Goal: Information Seeking & Learning: Check status

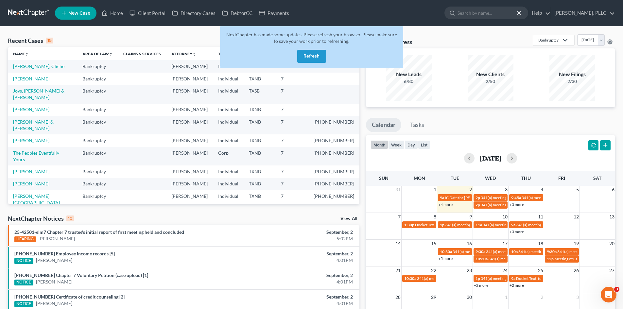
drag, startPoint x: 314, startPoint y: 61, endPoint x: 309, endPoint y: 57, distance: 6.0
click at [314, 62] on button "Refresh" at bounding box center [311, 56] width 29 height 13
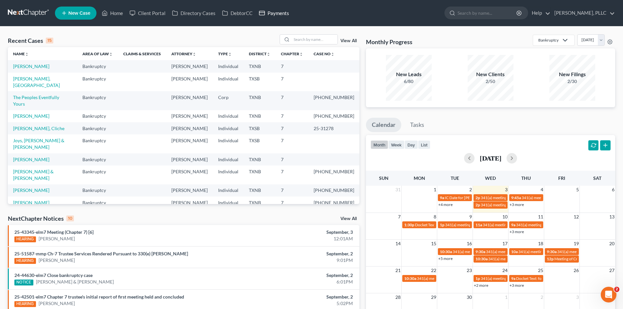
click at [280, 13] on link "Payments" at bounding box center [274, 13] width 37 height 12
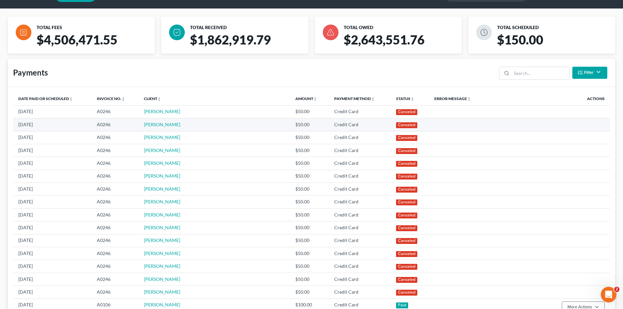
scroll to position [196, 0]
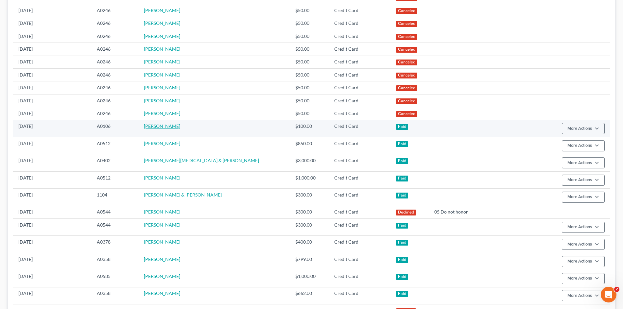
click at [173, 128] on link "[PERSON_NAME]" at bounding box center [162, 126] width 36 height 6
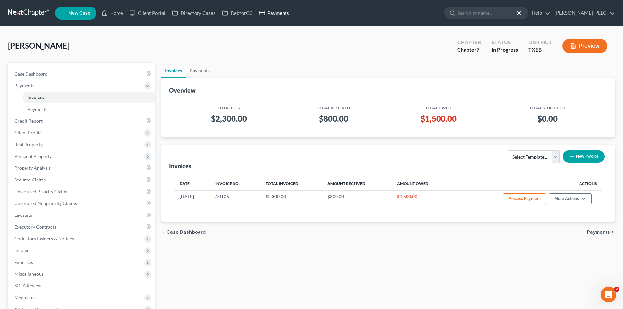
click at [267, 9] on link "Payments" at bounding box center [274, 13] width 37 height 12
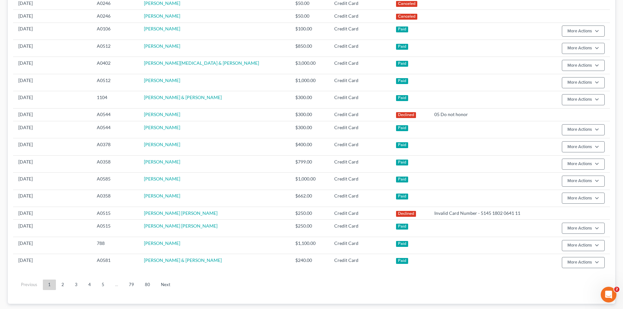
scroll to position [295, 0]
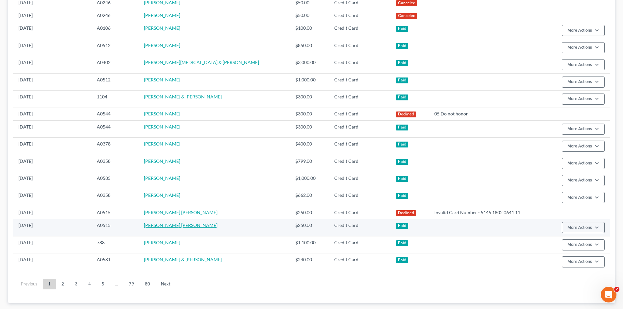
click at [179, 226] on link "[PERSON_NAME] [PERSON_NAME]" at bounding box center [181, 226] width 74 height 6
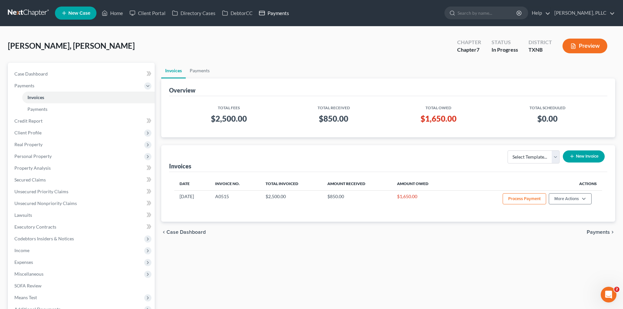
click at [280, 11] on link "Payments" at bounding box center [274, 13] width 37 height 12
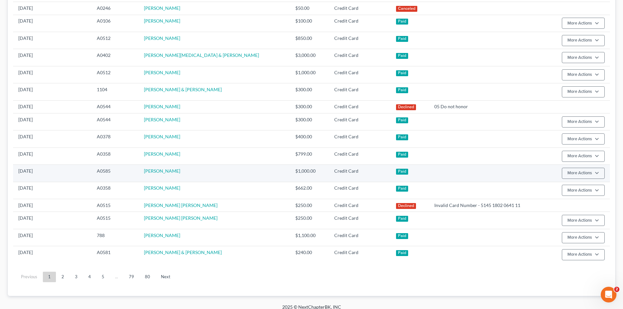
scroll to position [308, 0]
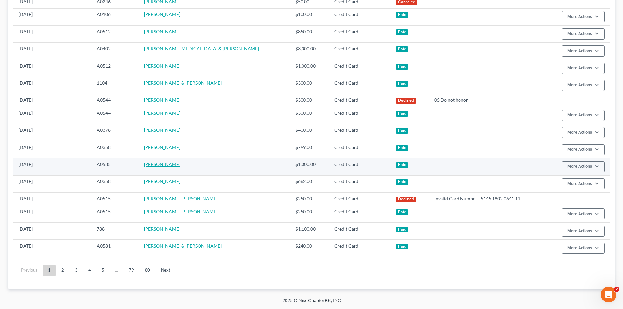
click at [169, 165] on link "[PERSON_NAME]" at bounding box center [162, 165] width 36 height 6
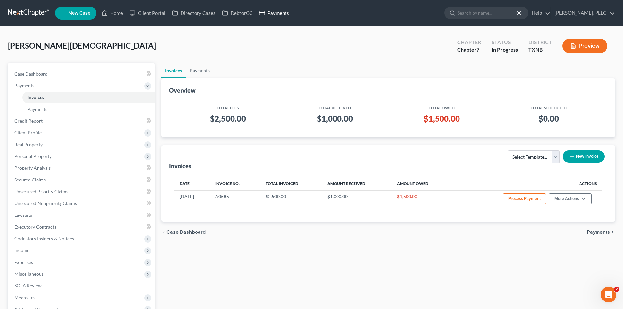
click at [275, 12] on link "Payments" at bounding box center [274, 13] width 37 height 12
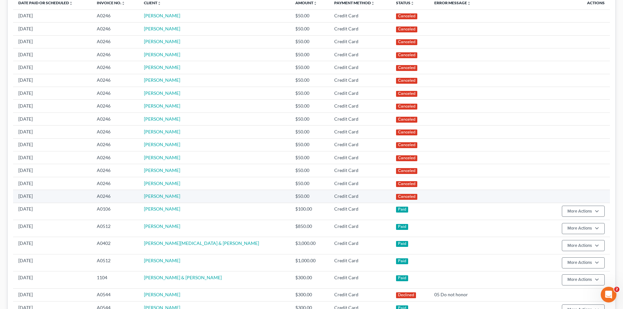
scroll to position [164, 0]
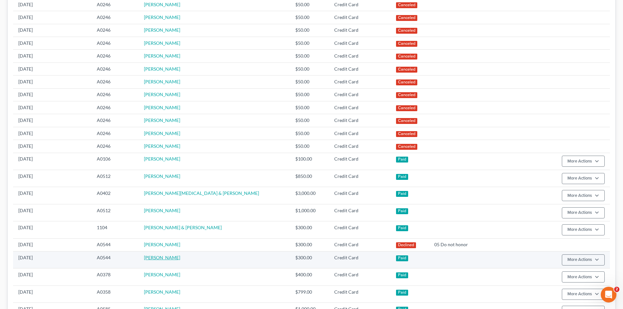
click at [177, 257] on link "[PERSON_NAME]" at bounding box center [162, 258] width 36 height 6
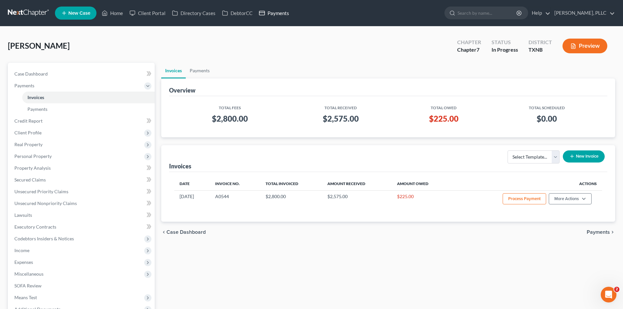
click at [292, 15] on link "Payments" at bounding box center [274, 13] width 37 height 12
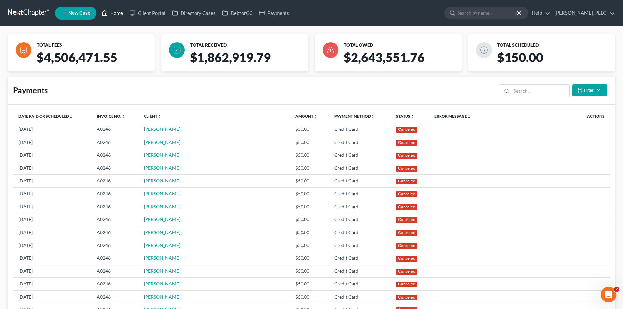
click at [123, 9] on link "Home" at bounding box center [113, 13] width 28 height 12
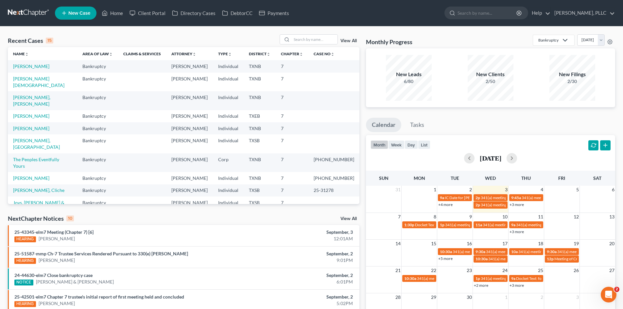
click at [259, 38] on div "Recent Cases 15 View All" at bounding box center [184, 40] width 352 height 13
click at [274, 15] on link "Payments" at bounding box center [274, 13] width 37 height 12
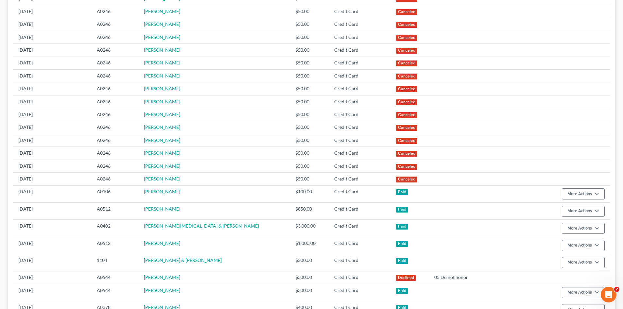
scroll to position [295, 0]
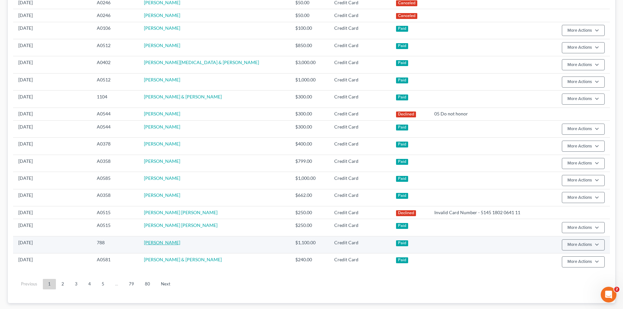
click at [173, 243] on link "[PERSON_NAME]" at bounding box center [162, 243] width 36 height 6
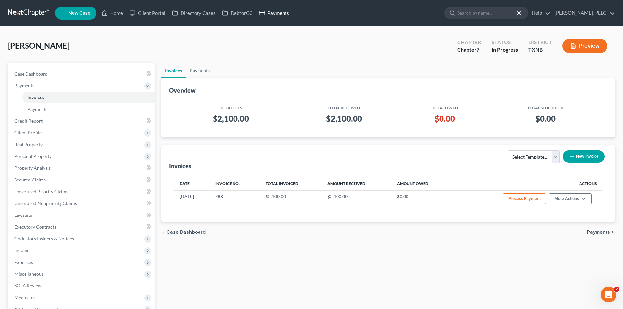
click at [271, 16] on link "Payments" at bounding box center [274, 13] width 37 height 12
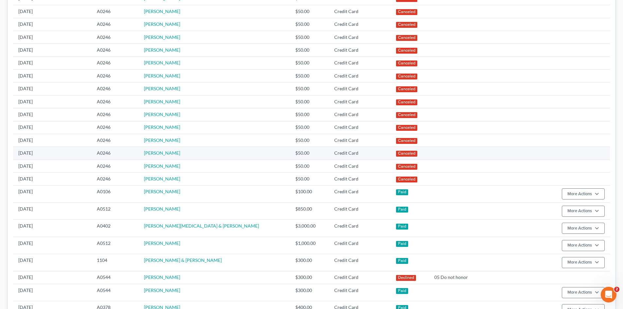
scroll to position [295, 0]
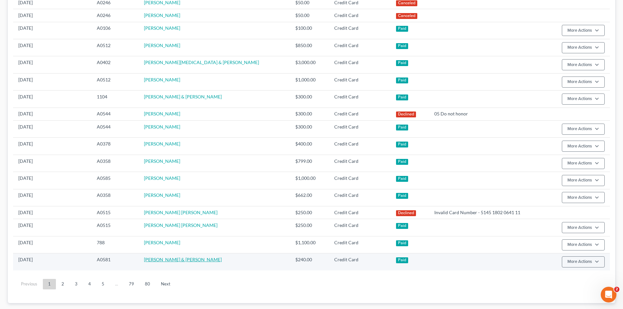
click at [165, 261] on link "[PERSON_NAME] & [PERSON_NAME]" at bounding box center [183, 260] width 78 height 6
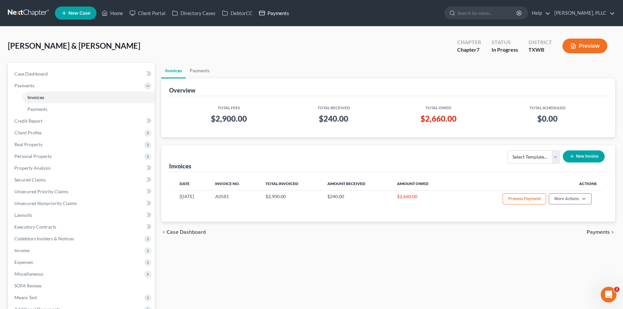
click at [277, 13] on link "Payments" at bounding box center [274, 13] width 37 height 12
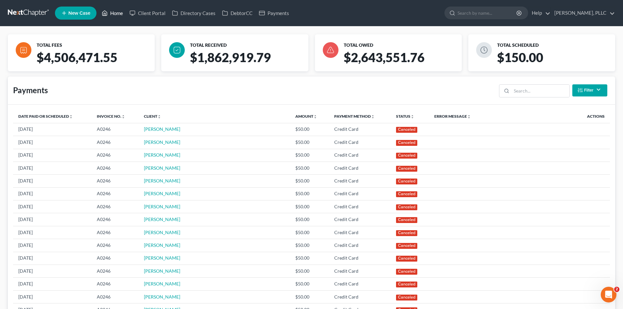
click at [117, 15] on link "Home" at bounding box center [113, 13] width 28 height 12
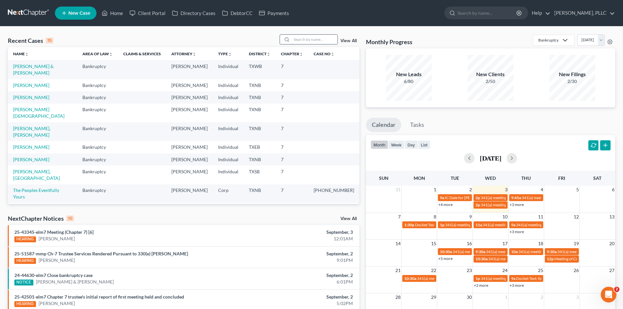
click at [328, 40] on input "search" at bounding box center [315, 39] width 46 height 9
type input "hatico"
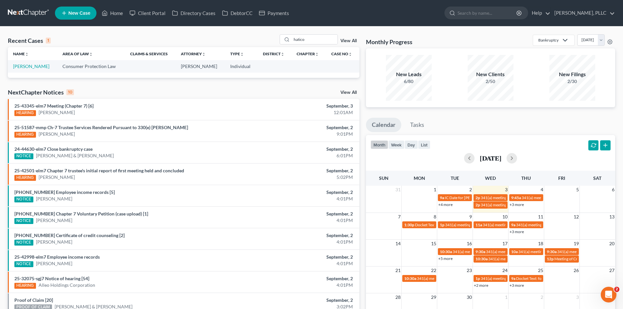
click at [36, 70] on td "[PERSON_NAME]" at bounding box center [32, 66] width 49 height 12
click at [41, 63] on td "[PERSON_NAME]" at bounding box center [32, 66] width 49 height 12
click at [37, 69] on link "[PERSON_NAME]" at bounding box center [31, 66] width 36 height 6
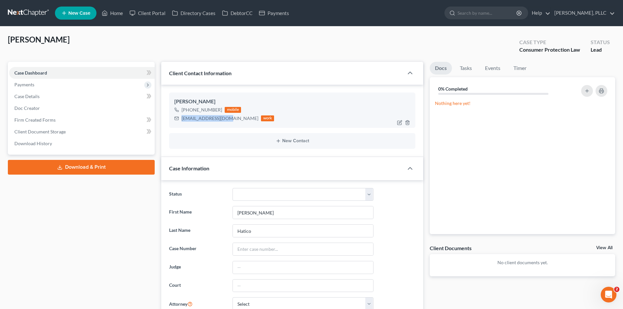
drag, startPoint x: 226, startPoint y: 118, endPoint x: 180, endPoint y: 117, distance: 46.5
click at [180, 117] on div "[EMAIL_ADDRESS][DOMAIN_NAME] work" at bounding box center [224, 118] width 100 height 9
copy div "[EMAIL_ADDRESS][DOMAIN_NAME]"
click at [119, 15] on link "Home" at bounding box center [113, 13] width 28 height 12
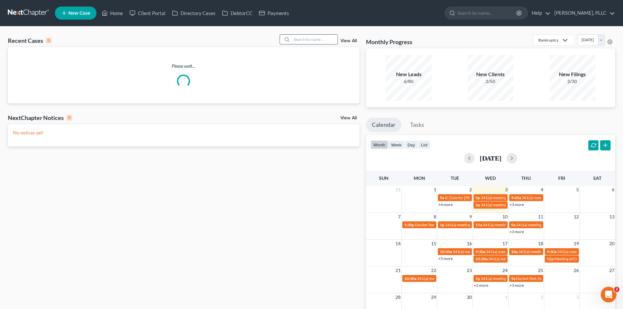
click at [309, 43] on input "search" at bounding box center [315, 39] width 46 height 9
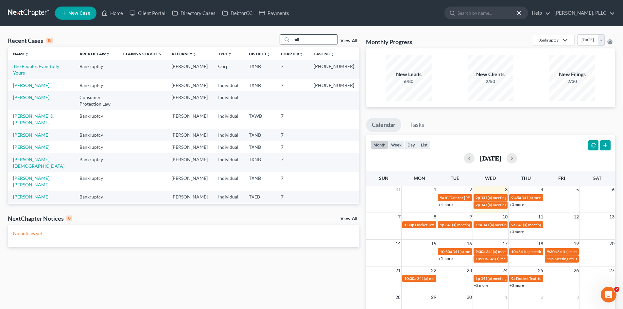
type input "hill"
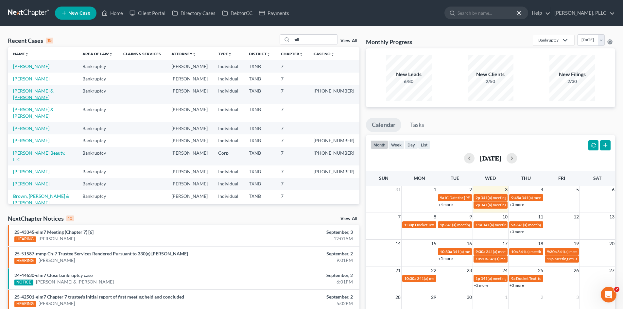
click at [45, 93] on link "[PERSON_NAME] & [PERSON_NAME]" at bounding box center [33, 94] width 41 height 12
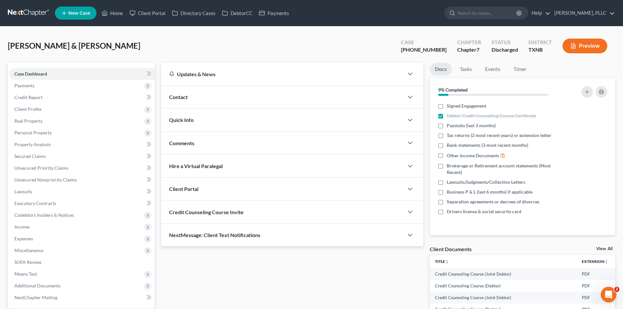
click at [204, 102] on div "Contact" at bounding box center [282, 97] width 242 height 23
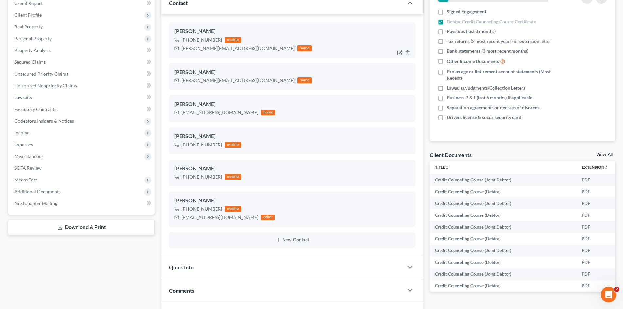
scroll to position [98, 0]
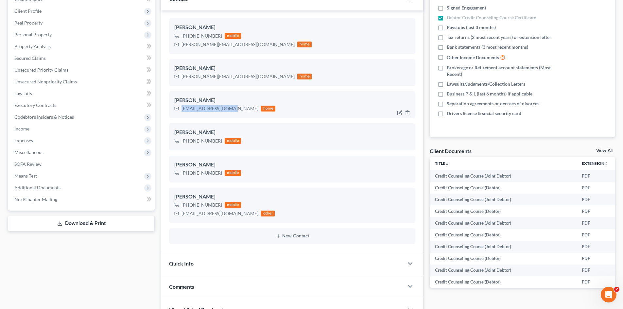
drag, startPoint x: 230, startPoint y: 109, endPoint x: 182, endPoint y: 116, distance: 48.5
click at [182, 116] on div "[PERSON_NAME] [EMAIL_ADDRESS][DOMAIN_NAME] home" at bounding box center [292, 104] width 246 height 27
copy div "[EMAIL_ADDRESS][DOMAIN_NAME]"
click at [221, 47] on div "[PERSON_NAME][EMAIL_ADDRESS][DOMAIN_NAME]" at bounding box center [238, 44] width 113 height 7
drag, startPoint x: 240, startPoint y: 46, endPoint x: 181, endPoint y: 42, distance: 59.4
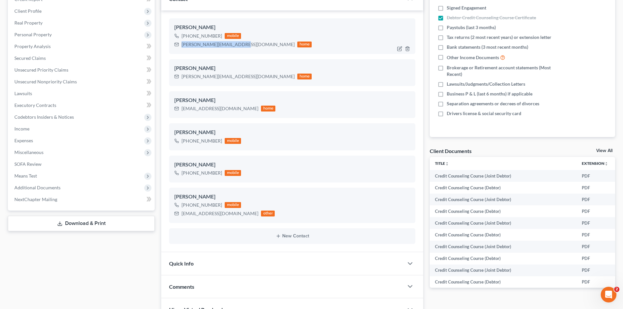
click at [181, 42] on div "[PERSON_NAME][EMAIL_ADDRESS][DOMAIN_NAME] home" at bounding box center [242, 44] width 137 height 9
copy div "[PERSON_NAME][EMAIL_ADDRESS][DOMAIN_NAME]"
drag, startPoint x: 500, startPoint y: 184, endPoint x: 513, endPoint y: 181, distance: 13.4
click at [206, 167] on div "[PERSON_NAME]" at bounding box center [292, 165] width 236 height 8
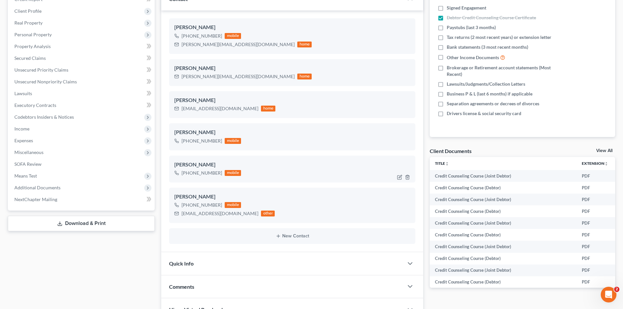
drag, startPoint x: 289, startPoint y: 203, endPoint x: 338, endPoint y: 172, distance: 57.8
click at [289, 203] on div "[PHONE_NUMBER] mobile [EMAIL_ADDRESS][DOMAIN_NAME] other" at bounding box center [292, 209] width 236 height 17
click at [350, 156] on div "[PERSON_NAME] [PHONE_NUMBER] mobile" at bounding box center [292, 169] width 246 height 27
click at [292, 112] on div "[EMAIL_ADDRESS][DOMAIN_NAME] home" at bounding box center [292, 108] width 236 height 9
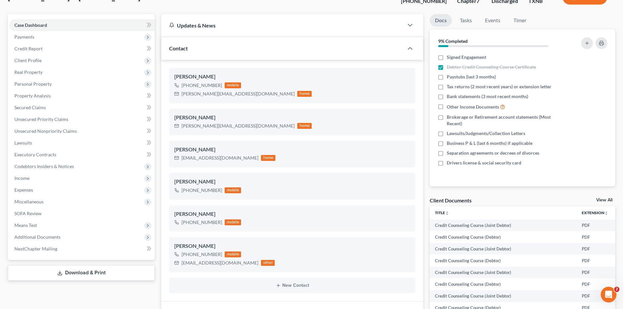
scroll to position [0, 0]
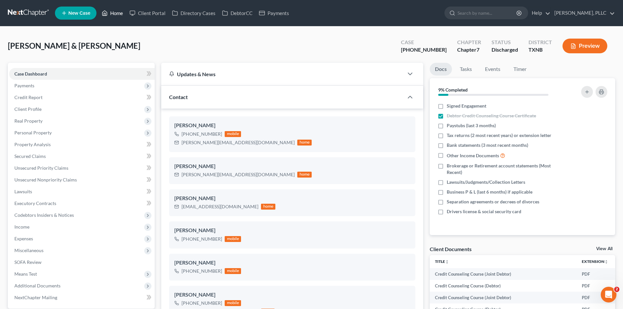
click at [117, 12] on link "Home" at bounding box center [113, 13] width 28 height 12
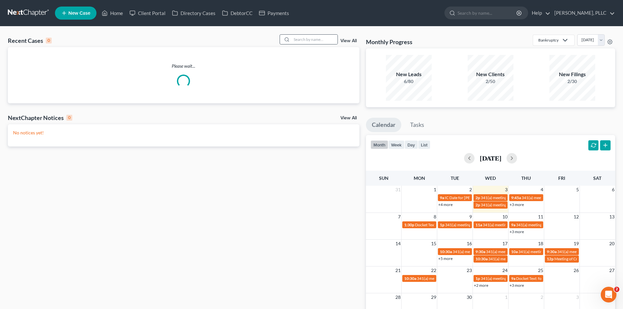
click at [296, 34] on div at bounding box center [309, 39] width 58 height 10
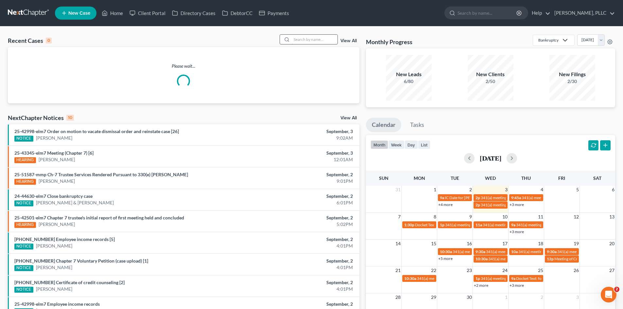
click at [305, 39] on input "search" at bounding box center [315, 39] width 46 height 9
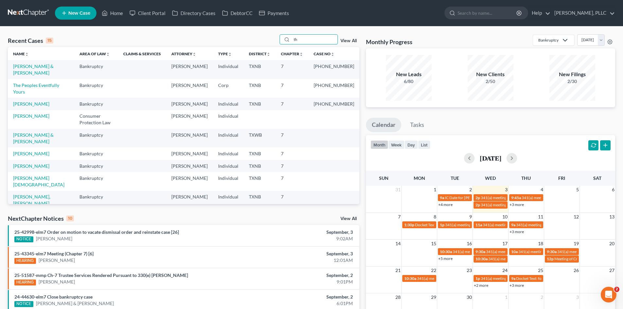
type input "t"
type input "[PERSON_NAME]"
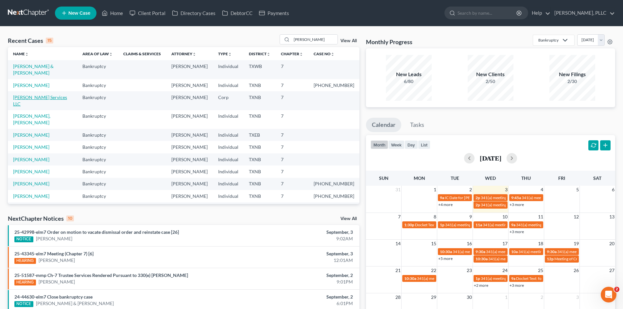
click at [57, 95] on link "[PERSON_NAME] Services LLC" at bounding box center [40, 101] width 54 height 12
select select "4"
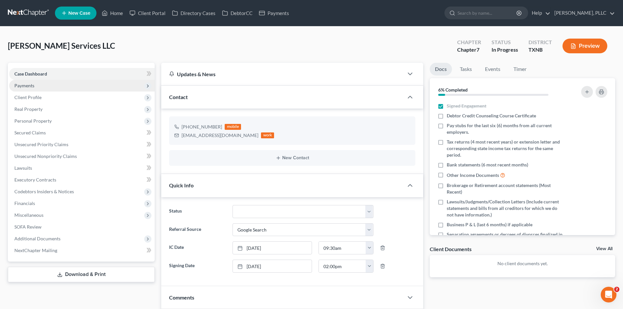
click at [29, 88] on span "Payments" at bounding box center [82, 86] width 146 height 12
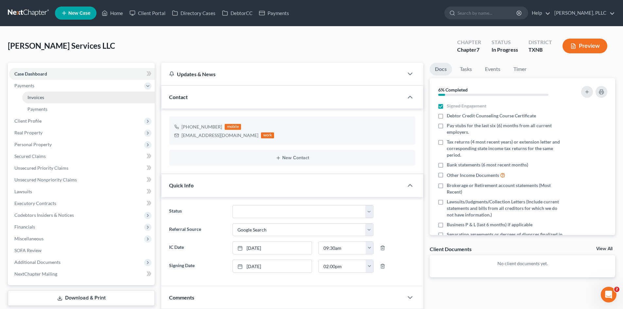
click at [56, 96] on link "Invoices" at bounding box center [88, 98] width 133 height 12
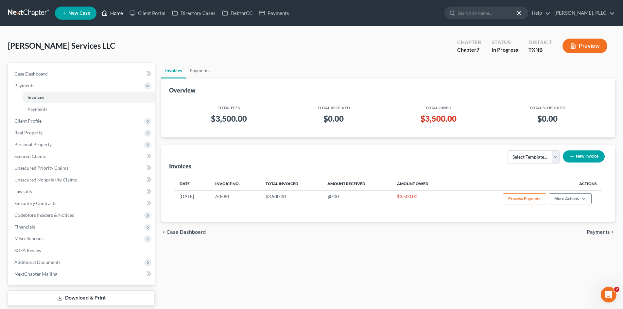
click at [126, 17] on link "Home" at bounding box center [113, 13] width 28 height 12
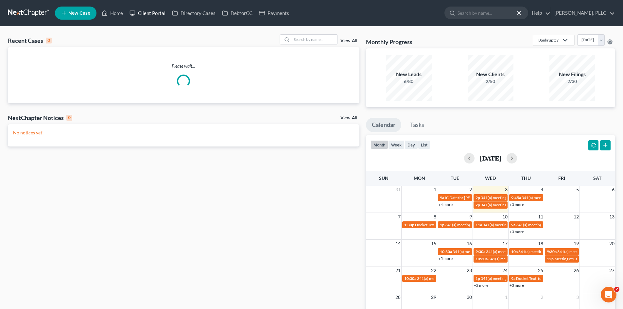
click at [150, 16] on link "Client Portal" at bounding box center [147, 13] width 43 height 12
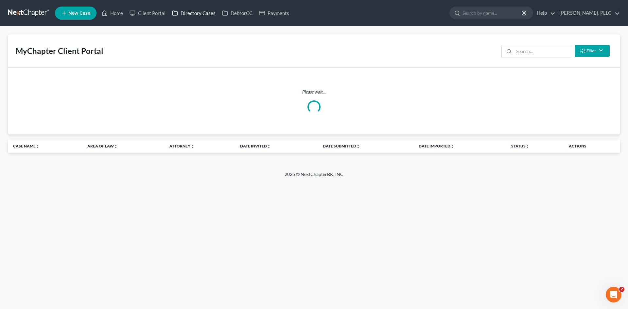
click at [184, 12] on link "Directory Cases" at bounding box center [194, 13] width 50 height 12
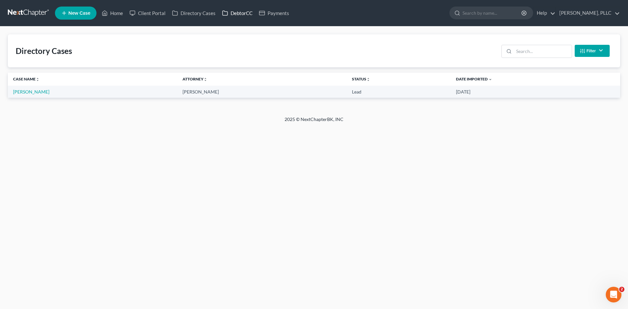
click at [237, 13] on link "DebtorCC" at bounding box center [237, 13] width 37 height 12
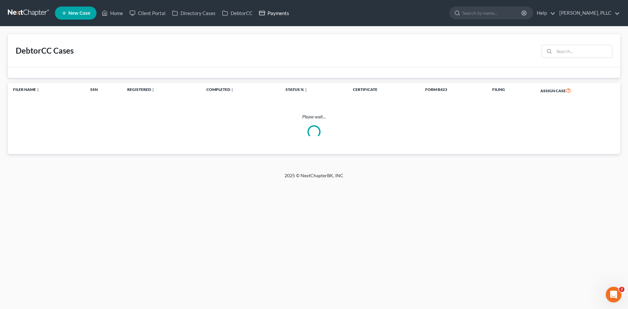
click at [274, 14] on link "Payments" at bounding box center [274, 13] width 37 height 12
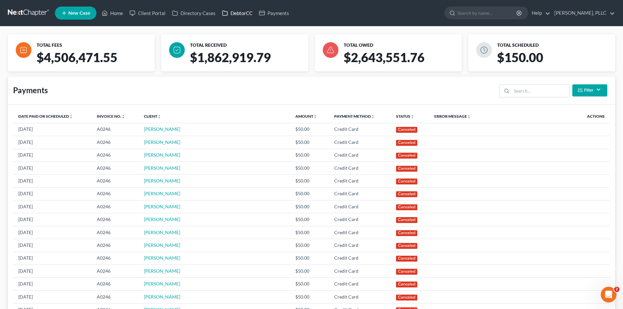
click at [235, 15] on link "DebtorCC" at bounding box center [237, 13] width 37 height 12
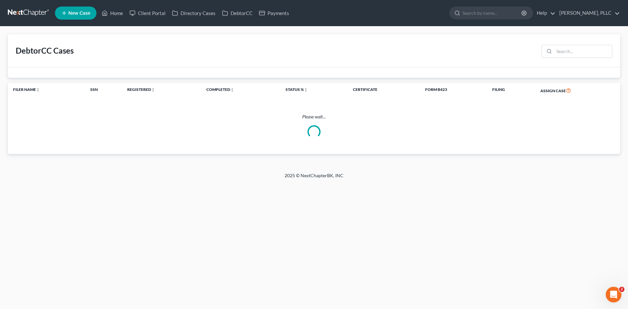
click at [195, 20] on ul "New Case Home Client Portal Directory Cases DebtorCC Payments - No Result - See…" at bounding box center [337, 13] width 565 height 17
click at [142, 13] on link "Client Portal" at bounding box center [147, 13] width 43 height 12
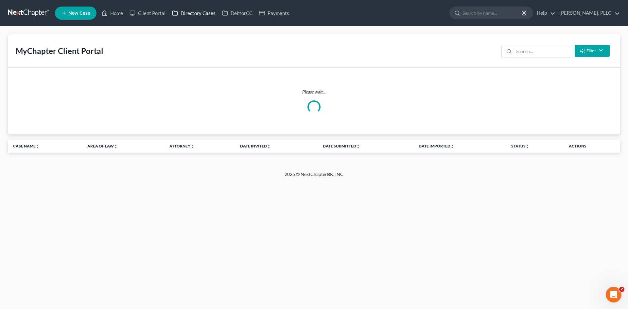
click at [198, 13] on link "Directory Cases" at bounding box center [194, 13] width 50 height 12
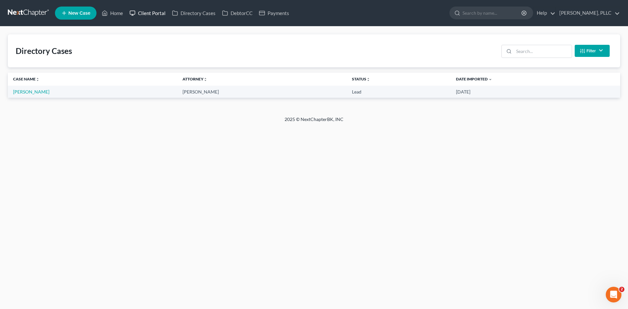
click at [158, 15] on link "Client Portal" at bounding box center [147, 13] width 43 height 12
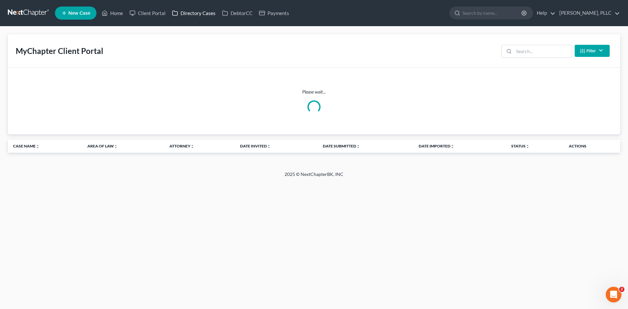
click at [203, 14] on link "Directory Cases" at bounding box center [194, 13] width 50 height 12
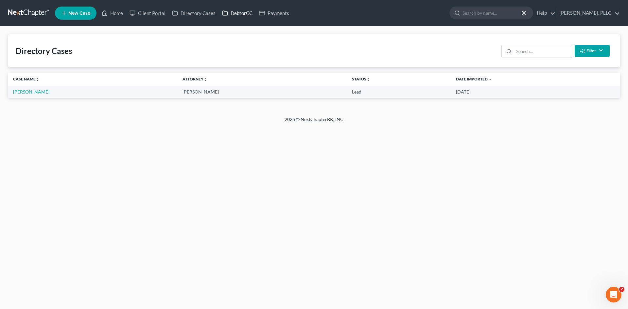
click at [243, 17] on link "DebtorCC" at bounding box center [237, 13] width 37 height 12
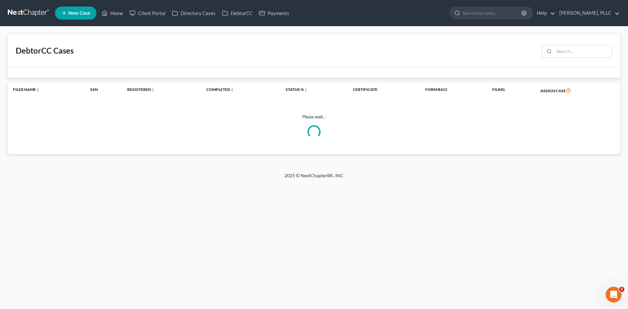
click at [293, 18] on ul "New Case Home Client Portal Directory Cases DebtorCC Payments - No Result - See…" at bounding box center [337, 13] width 565 height 17
click at [286, 16] on link "Payments" at bounding box center [274, 13] width 37 height 12
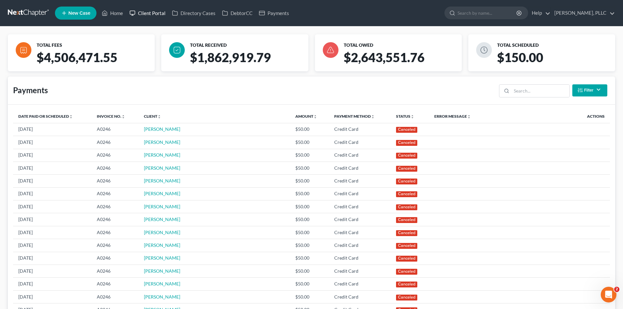
click at [140, 15] on link "Client Portal" at bounding box center [147, 13] width 43 height 12
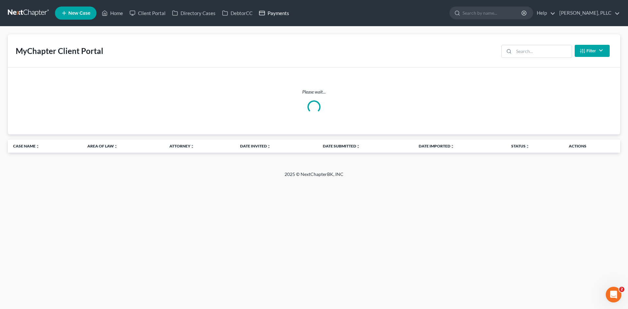
click at [273, 16] on link "Payments" at bounding box center [274, 13] width 37 height 12
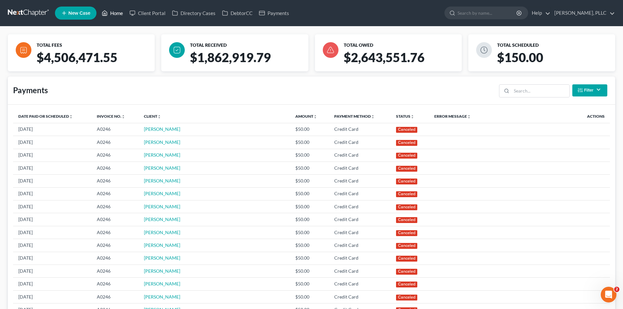
click at [118, 11] on link "Home" at bounding box center [113, 13] width 28 height 12
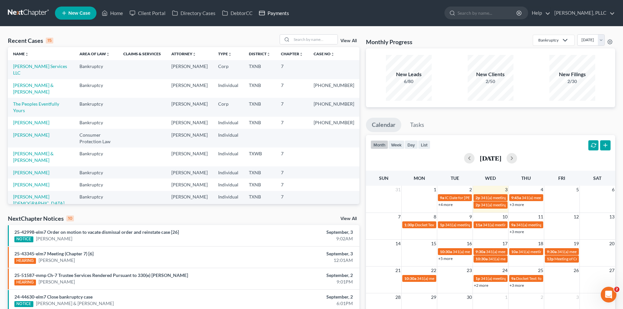
click at [270, 13] on link "Payments" at bounding box center [274, 13] width 37 height 12
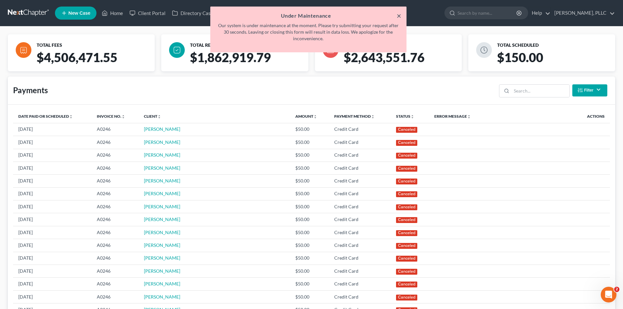
click at [400, 16] on button "×" at bounding box center [399, 16] width 5 height 8
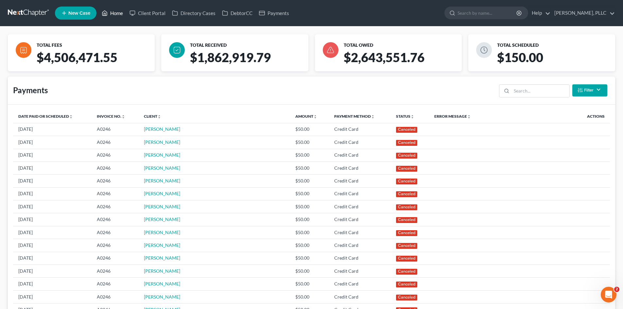
click at [123, 11] on link "Home" at bounding box center [113, 13] width 28 height 12
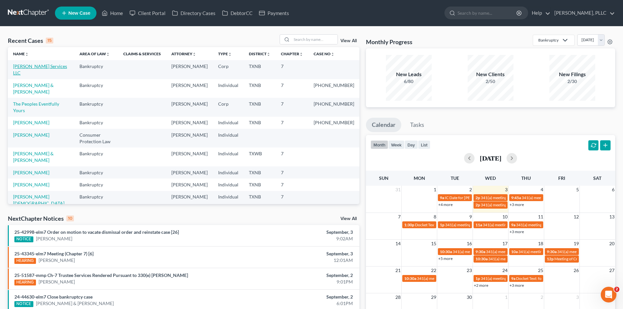
click at [50, 65] on link "[PERSON_NAME] Services LLC" at bounding box center [40, 69] width 54 height 12
select select "4"
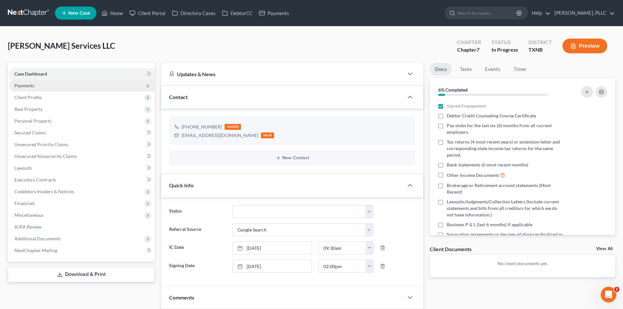
click at [51, 87] on span "Payments" at bounding box center [82, 86] width 146 height 12
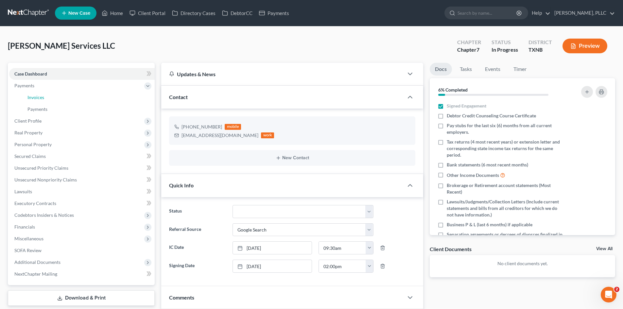
click at [58, 97] on link "Invoices" at bounding box center [88, 98] width 133 height 12
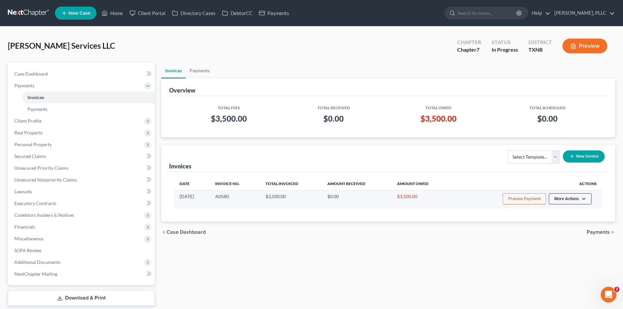
click at [564, 196] on button "More Actions" at bounding box center [570, 198] width 43 height 11
click at [550, 212] on link "View/Edit" at bounding box center [579, 212] width 77 height 11
select select "1"
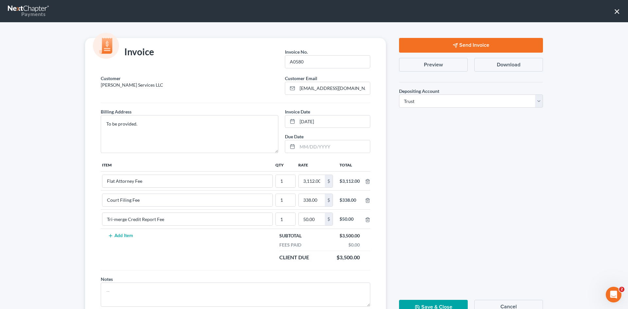
click at [459, 45] on button "Send Invoice" at bounding box center [471, 45] width 144 height 15
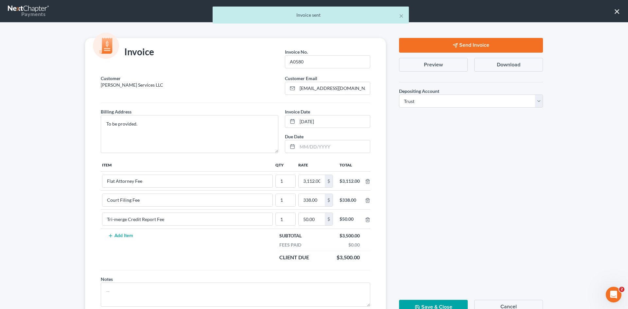
click at [616, 13] on div "× Invoice sent" at bounding box center [311, 17] width 628 height 20
click at [430, 304] on button "Save & Close" at bounding box center [433, 307] width 69 height 15
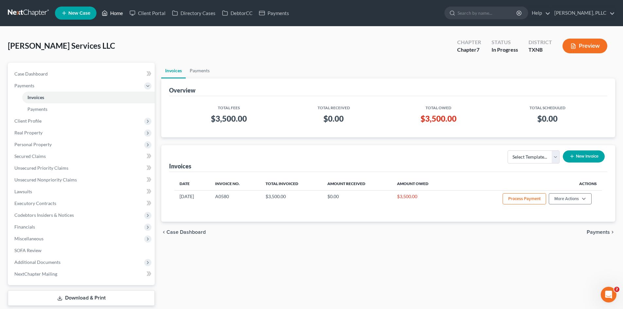
click at [109, 15] on link "Home" at bounding box center [113, 13] width 28 height 12
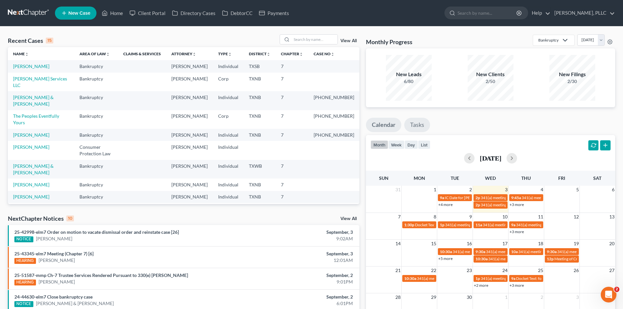
click at [427, 126] on link "Tasks" at bounding box center [417, 125] width 26 height 14
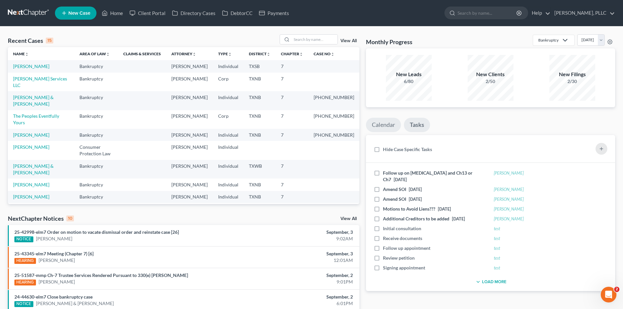
click at [388, 127] on link "Calendar" at bounding box center [383, 125] width 35 height 14
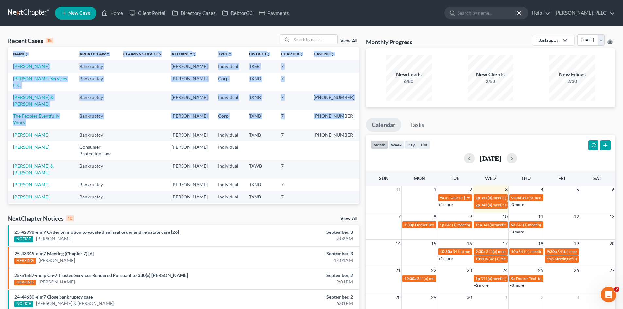
drag, startPoint x: 354, startPoint y: 114, endPoint x: 355, endPoint y: 126, distance: 12.8
click at [355, 126] on div "Name unfold_more expand_more expand_less Area of Law unfold_more expand_more ex…" at bounding box center [184, 125] width 352 height 157
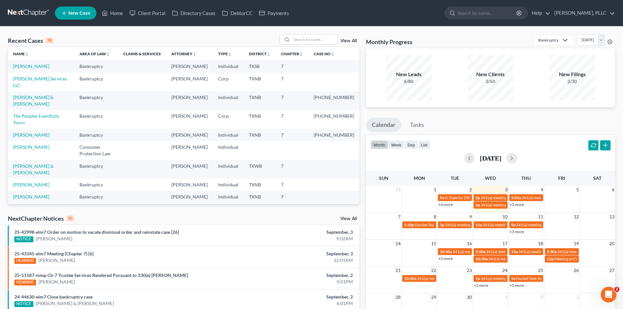
click at [222, 34] on div "Recent Cases 15 View All Name unfold_more expand_more expand_less Area of Law u…" at bounding box center [311, 243] width 623 height 433
click at [590, 114] on div "Monthly Progress Bankruptcy Bankruptcy Consumer Protection Law [DATE] [DATE] [D…" at bounding box center [491, 242] width 256 height 417
click at [590, 102] on div "New Leads 6/80 New Clients 2/50 New Filings 2/30" at bounding box center [490, 77] width 249 height 59
drag, startPoint x: 265, startPoint y: 124, endPoint x: 271, endPoint y: 123, distance: 6.3
click at [265, 129] on td "TXNB" at bounding box center [260, 135] width 32 height 12
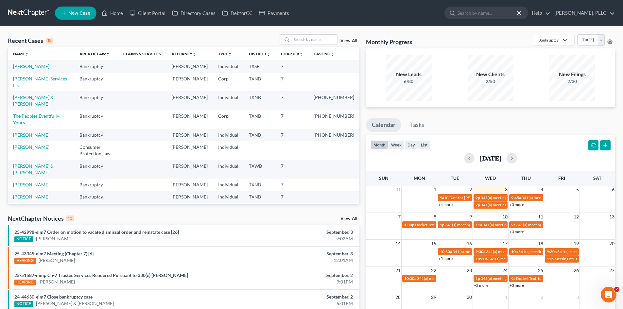
click at [211, 110] on td "[PERSON_NAME]" at bounding box center [189, 119] width 47 height 19
click at [276, 17] on link "Payments" at bounding box center [274, 13] width 37 height 12
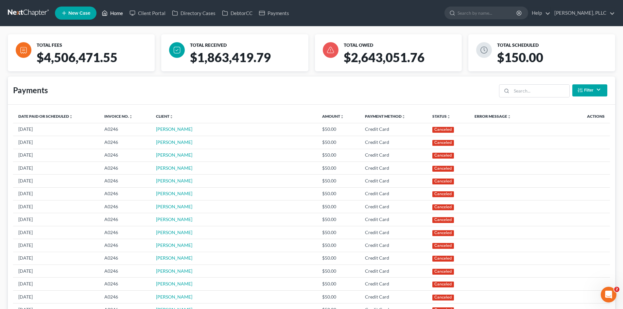
click at [116, 15] on link "Home" at bounding box center [113, 13] width 28 height 12
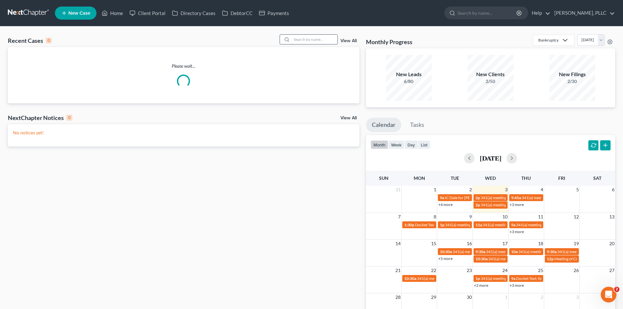
click at [299, 39] on input "search" at bounding box center [315, 39] width 46 height 9
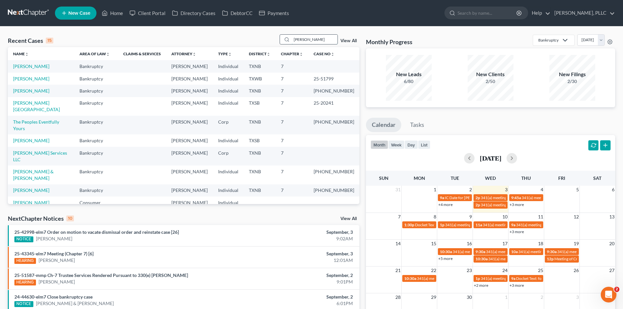
type input "[PERSON_NAME]"
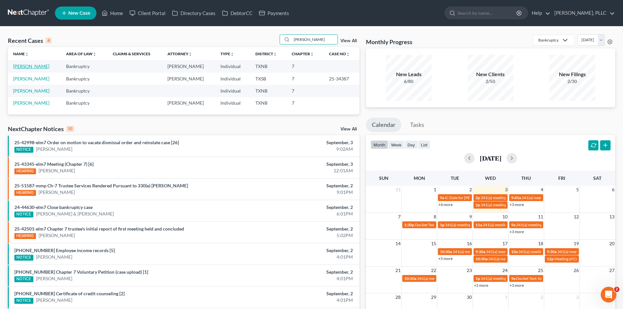
click at [30, 64] on link "[PERSON_NAME]" at bounding box center [31, 66] width 36 height 6
select select "4"
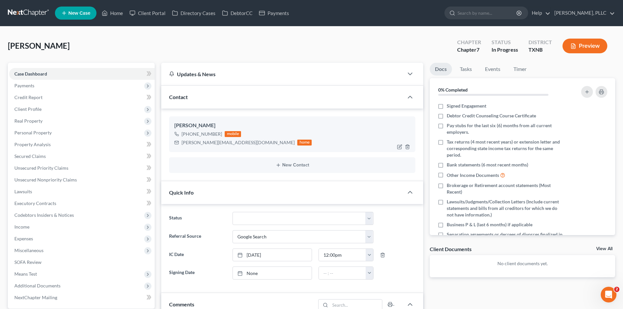
scroll to position [73, 0]
drag, startPoint x: 239, startPoint y: 143, endPoint x: 182, endPoint y: 146, distance: 57.3
click at [182, 146] on div "[PERSON_NAME][EMAIL_ADDRESS][DOMAIN_NAME]" at bounding box center [238, 142] width 113 height 7
copy div "[PERSON_NAME][EMAIL_ADDRESS][DOMAIN_NAME]"
click at [482, 8] on input "search" at bounding box center [488, 13] width 60 height 12
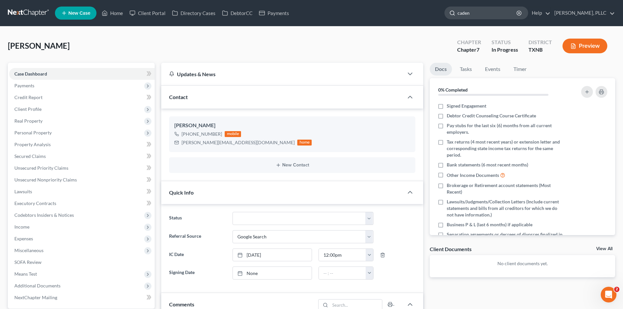
type input "[PERSON_NAME]"
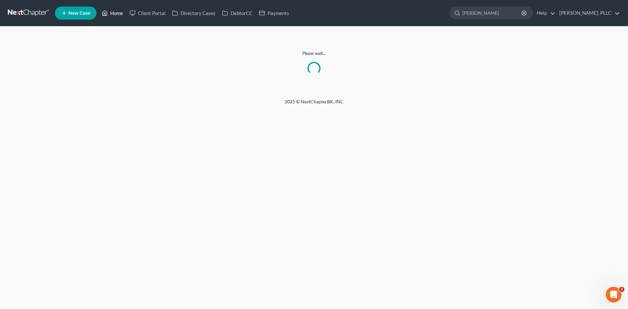
click at [112, 13] on link "Home" at bounding box center [113, 13] width 28 height 12
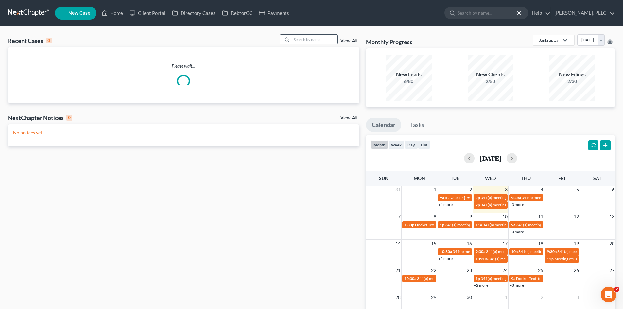
click at [311, 38] on input "search" at bounding box center [315, 39] width 46 height 9
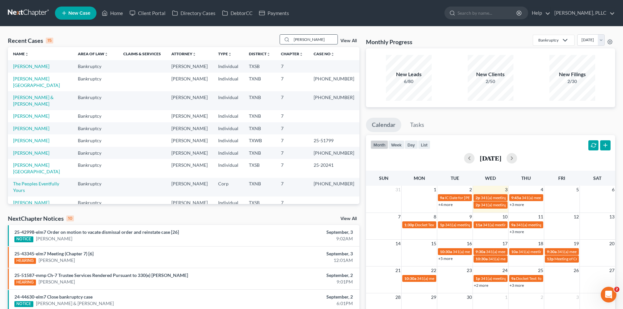
type input "[PERSON_NAME]"
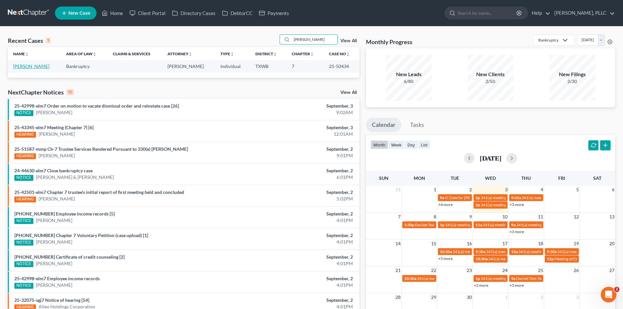
click at [27, 67] on link "[PERSON_NAME]" at bounding box center [31, 66] width 36 height 6
select select "4"
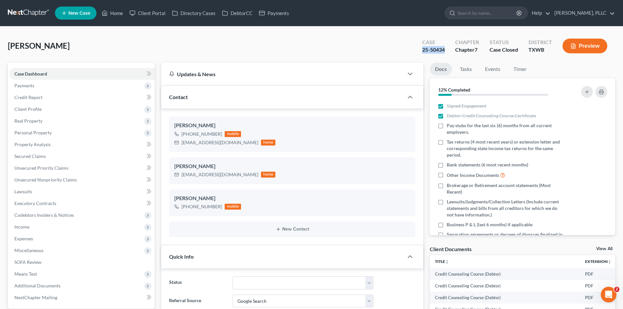
drag, startPoint x: 445, startPoint y: 49, endPoint x: 421, endPoint y: 51, distance: 23.6
click at [421, 51] on div "Case 25-50434" at bounding box center [433, 46] width 33 height 19
copy div "25-50434"
drag, startPoint x: 124, startPoint y: 16, endPoint x: 188, endPoint y: 1, distance: 65.1
click at [123, 16] on link "Home" at bounding box center [113, 13] width 28 height 12
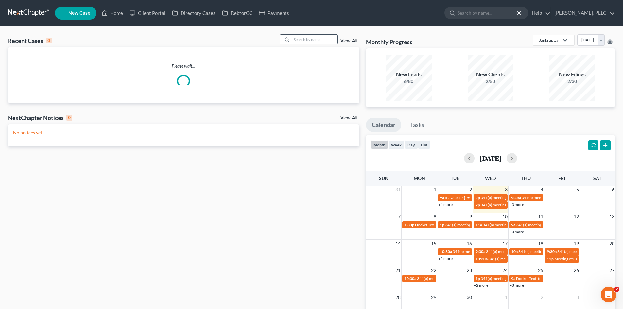
click at [321, 39] on input "search" at bounding box center [315, 39] width 46 height 9
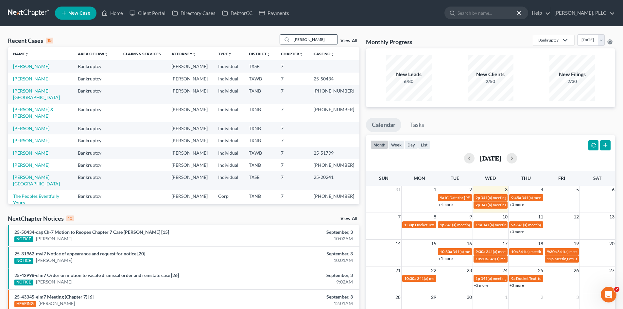
type input "[PERSON_NAME]"
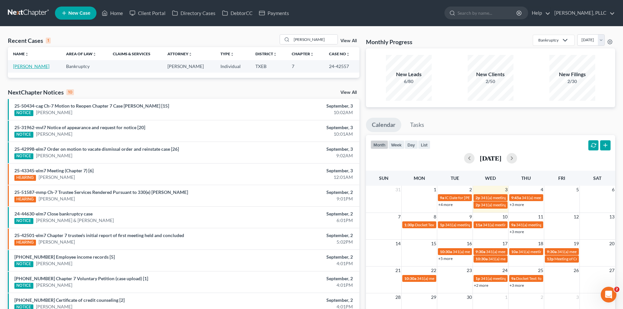
click at [27, 65] on link "[PERSON_NAME]" at bounding box center [31, 66] width 36 height 6
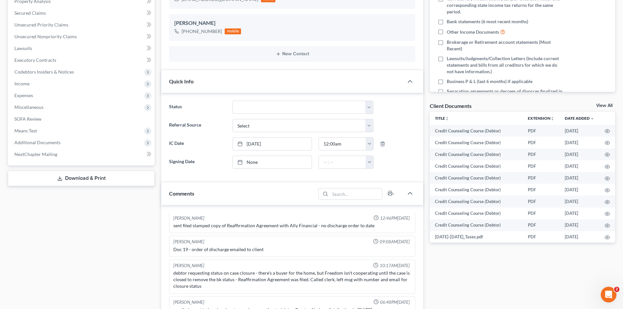
scroll to position [164, 0]
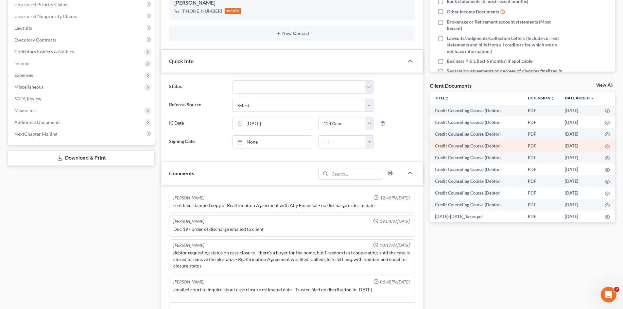
drag, startPoint x: 1, startPoint y: 163, endPoint x: 607, endPoint y: 141, distance: 606.1
click at [136, 162] on div "[PERSON_NAME] Upgraded Case 24-42557 Chapter Chapter 7 Status Case Closed Distr…" at bounding box center [311, 195] width 623 height 665
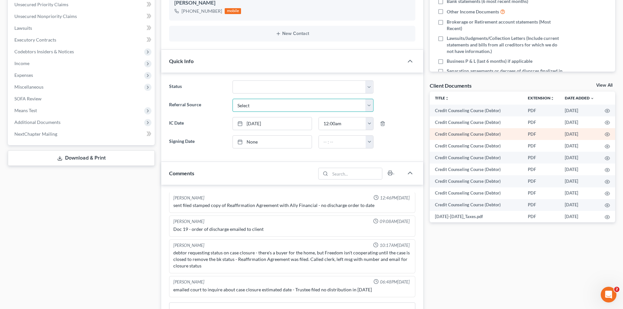
drag, startPoint x: 256, startPoint y: 103, endPoint x: 565, endPoint y: 131, distance: 309.5
click at [298, 112] on select "Select Word Of Mouth Previous Clients Direct Mail Website Google Search Modern …" at bounding box center [303, 105] width 141 height 13
drag, startPoint x: 5, startPoint y: 301, endPoint x: 220, endPoint y: 304, distance: 215.3
click at [10, 301] on div "Case Dashboard Payments Invoices Payments Payments Credit Report Client Profile" at bounding box center [81, 207] width 153 height 616
click at [130, 146] on div "Case Dashboard Payments Invoices Payments Payments Credit Report Client Profile" at bounding box center [81, 207] width 153 height 616
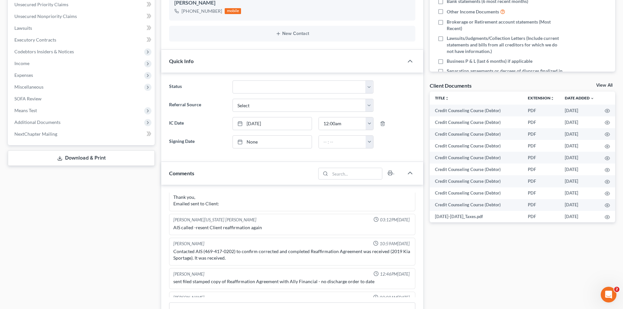
scroll to position [832, 0]
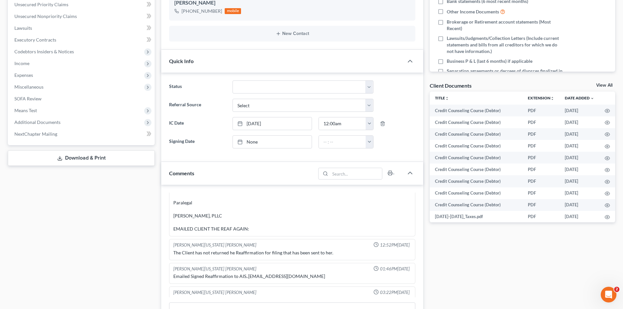
click at [129, 249] on div "Case Dashboard Payments Invoices Payments Payments Credit Report Client Profile" at bounding box center [81, 207] width 153 height 616
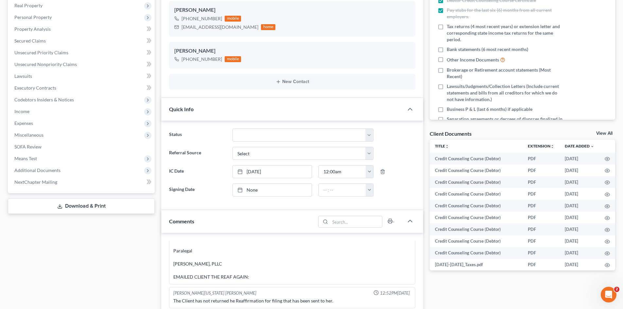
scroll to position [0, 0]
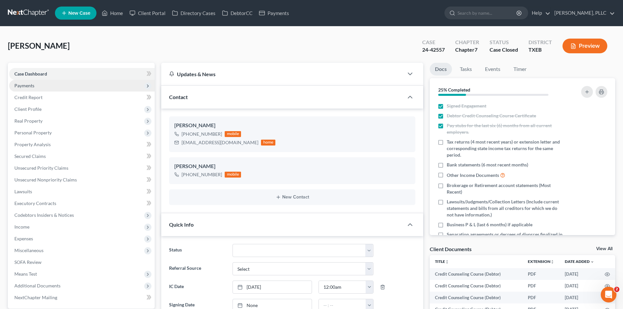
click at [63, 89] on span "Payments" at bounding box center [82, 86] width 146 height 12
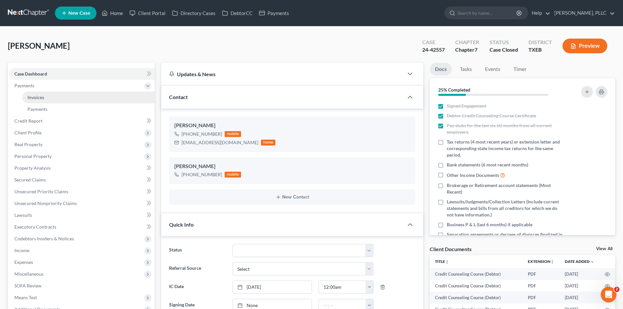
click at [63, 97] on link "Invoices" at bounding box center [88, 98] width 133 height 12
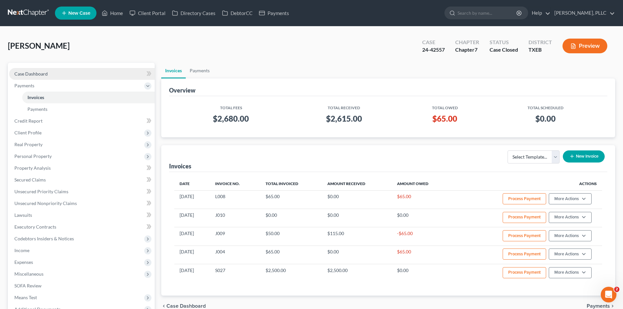
click at [83, 71] on link "Case Dashboard" at bounding box center [82, 74] width 146 height 12
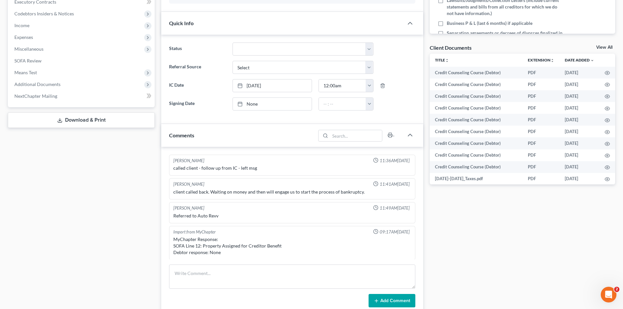
scroll to position [1094, 0]
